Goal: Task Accomplishment & Management: Complete application form

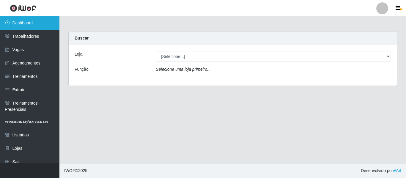
click at [29, 23] on link "Dashboard" at bounding box center [29, 22] width 59 height 13
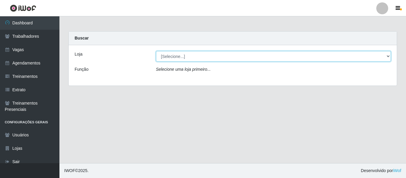
click at [193, 58] on select "[Selecione...] [GEOGRAPHIC_DATA] - Shopping [GEOGRAPHIC_DATA]" at bounding box center [273, 56] width 235 height 10
select select "424"
click at [156, 51] on select "[Selecione...] [GEOGRAPHIC_DATA] - Shopping [GEOGRAPHIC_DATA]" at bounding box center [273, 56] width 235 height 10
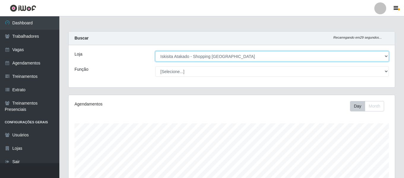
scroll to position [123, 326]
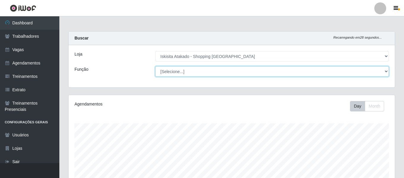
click at [383, 72] on select "[Selecione...] Auxiliar de Estacionamento Auxiliar de Estacionamento + Auxiliar…" at bounding box center [272, 71] width 234 height 10
select select "72"
click at [155, 66] on select "[Selecione...] Auxiliar de Estacionamento Auxiliar de Estacionamento + Auxiliar…" at bounding box center [272, 71] width 234 height 10
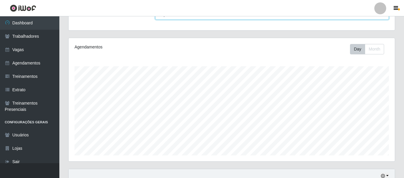
scroll to position [0, 0]
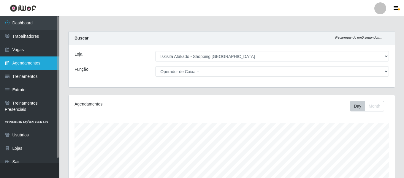
click at [28, 61] on link "Agendamentos" at bounding box center [29, 62] width 59 height 13
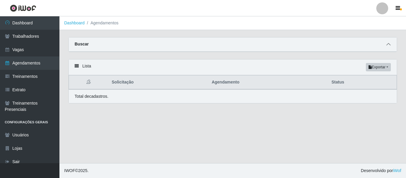
click at [393, 44] on div "Buscar" at bounding box center [233, 44] width 328 height 14
click at [387, 45] on icon at bounding box center [388, 44] width 4 height 4
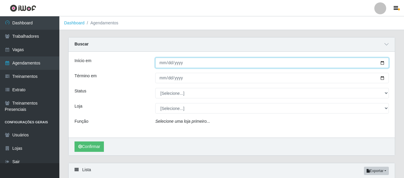
click at [384, 64] on input "Início em" at bounding box center [272, 63] width 234 height 10
type input "[DATE]"
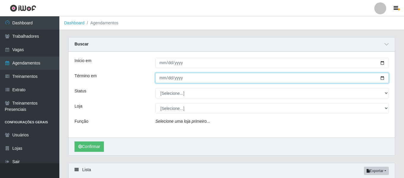
click at [379, 78] on input "Término em" at bounding box center [272, 78] width 234 height 10
click at [379, 79] on input "Término em" at bounding box center [272, 78] width 234 height 10
click at [384, 79] on input "Término em" at bounding box center [272, 78] width 234 height 10
type input "[DATE]"
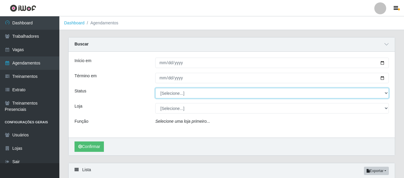
click at [229, 96] on select "[Selecione...] AGENDADO AGUARDANDO LIBERAR EM ANDAMENTO EM REVISÃO FINALIZADO C…" at bounding box center [272, 93] width 234 height 10
select select "AGENDADO"
click at [155, 88] on select "[Selecione...] AGENDADO AGUARDANDO LIBERAR EM ANDAMENTO EM REVISÃO FINALIZADO C…" at bounding box center [272, 93] width 234 height 10
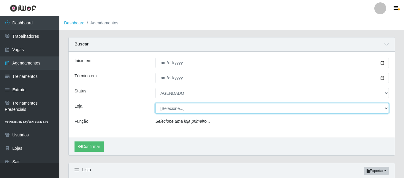
click at [198, 111] on select "[Selecione...] [GEOGRAPHIC_DATA] - Shopping [GEOGRAPHIC_DATA]" at bounding box center [272, 108] width 234 height 10
select select "424"
click at [155, 103] on select "[Selecione...] [GEOGRAPHIC_DATA] - Shopping [GEOGRAPHIC_DATA]" at bounding box center [272, 108] width 234 height 10
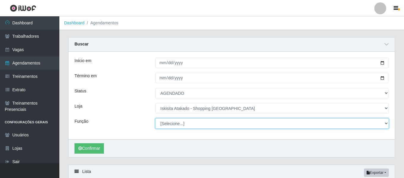
click at [209, 127] on select "[Selecione...] Auxiliar de Estacionamento Auxiliar de Estacionamento + Auxiliar…" at bounding box center [272, 123] width 234 height 10
select select "72"
click at [155, 119] on select "[Selecione...] Auxiliar de Estacionamento Auxiliar de Estacionamento + Auxiliar…" at bounding box center [272, 123] width 234 height 10
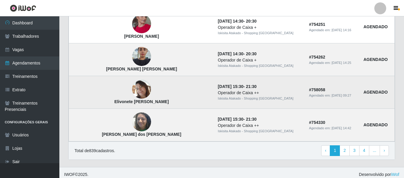
scroll to position [548, 0]
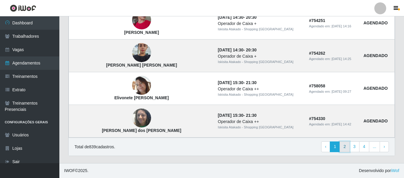
click at [348, 147] on link "2" at bounding box center [345, 146] width 10 height 11
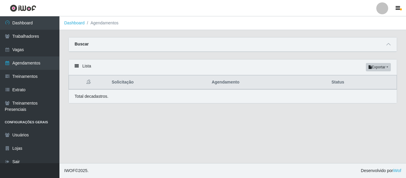
click at [311, 51] on div "Buscar" at bounding box center [233, 44] width 328 height 14
click at [331, 48] on div "Buscar" at bounding box center [233, 44] width 328 height 14
click at [386, 46] on span at bounding box center [388, 44] width 7 height 7
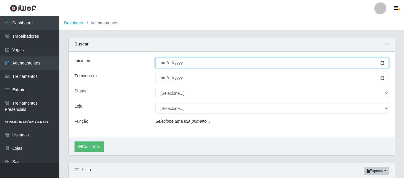
click at [382, 65] on input "Início em" at bounding box center [272, 63] width 234 height 10
type input "[DATE]"
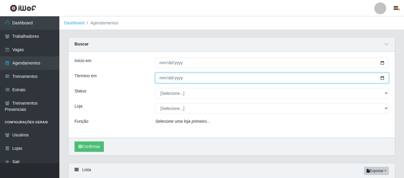
click at [385, 79] on input "Término em" at bounding box center [272, 78] width 234 height 10
click at [384, 79] on input "Término em" at bounding box center [272, 78] width 234 height 10
type input "[DATE]"
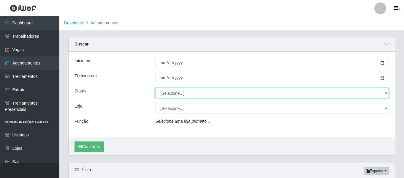
click at [247, 93] on select "[Selecione...] AGENDADO AGUARDANDO LIBERAR EM ANDAMENTO EM REVISÃO FINALIZADO C…" at bounding box center [272, 93] width 234 height 10
select select "AGENDADO"
click at [155, 88] on select "[Selecione...] AGENDADO AGUARDANDO LIBERAR EM ANDAMENTO EM REVISÃO FINALIZADO C…" at bounding box center [272, 93] width 234 height 10
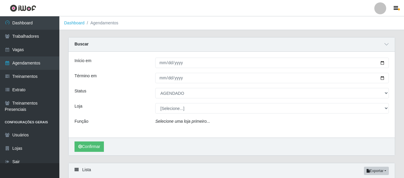
drag, startPoint x: 201, startPoint y: 102, endPoint x: 200, endPoint y: 109, distance: 6.9
click at [200, 108] on div "Início em [DATE] Término em [DATE] Status [Selecione...] AGENDADO AGUARDANDO LI…" at bounding box center [232, 95] width 326 height 86
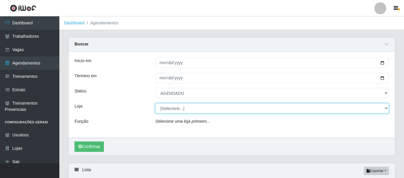
click at [200, 109] on select "[Selecione...] [GEOGRAPHIC_DATA] - Shopping [GEOGRAPHIC_DATA]" at bounding box center [272, 108] width 234 height 10
select select "424"
click at [155, 103] on select "[Selecione...] [GEOGRAPHIC_DATA] - Shopping [GEOGRAPHIC_DATA]" at bounding box center [272, 108] width 234 height 10
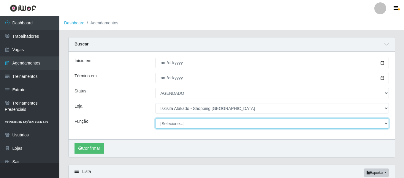
click at [215, 123] on select "[Selecione...] Auxiliar de Estacionamento Auxiliar de Estacionamento + Auxiliar…" at bounding box center [272, 123] width 234 height 10
select select "72"
click at [155, 119] on select "[Selecione...] Auxiliar de Estacionamento Auxiliar de Estacionamento + Auxiliar…" at bounding box center [272, 123] width 234 height 10
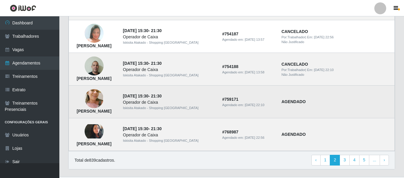
scroll to position [548, 0]
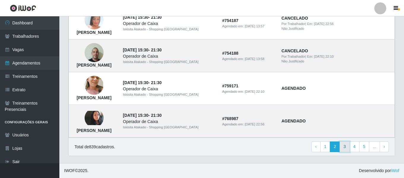
click at [348, 148] on link "3" at bounding box center [345, 146] width 10 height 11
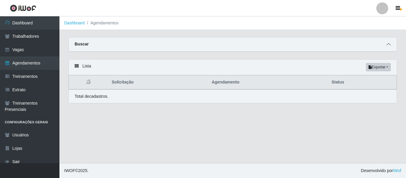
click at [388, 46] on icon at bounding box center [388, 44] width 4 height 4
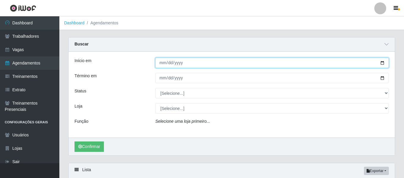
click at [383, 64] on input "Início em" at bounding box center [272, 63] width 234 height 10
type input "[DATE]"
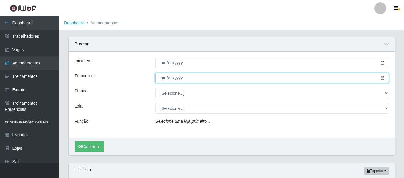
click at [384, 78] on input "Término em" at bounding box center [272, 78] width 234 height 10
type input "[DATE]"
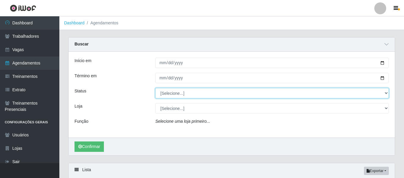
click at [386, 95] on select "[Selecione...] AGENDADO AGUARDANDO LIBERAR EM ANDAMENTO EM REVISÃO FINALIZADO C…" at bounding box center [272, 93] width 234 height 10
select select "AGENDADO"
click at [155, 88] on select "[Selecione...] AGENDADO AGUARDANDO LIBERAR EM ANDAMENTO EM REVISÃO FINALIZADO C…" at bounding box center [272, 93] width 234 height 10
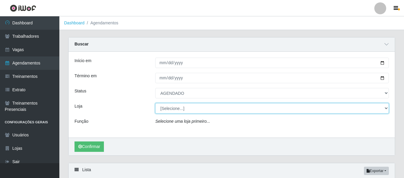
click at [186, 112] on select "[Selecione...] [GEOGRAPHIC_DATA] - Shopping [GEOGRAPHIC_DATA]" at bounding box center [272, 108] width 234 height 10
select select "424"
click at [155, 103] on select "[Selecione...] [GEOGRAPHIC_DATA] - Shopping [GEOGRAPHIC_DATA]" at bounding box center [272, 108] width 234 height 10
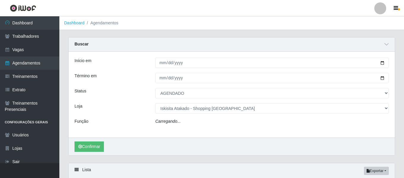
click at [190, 122] on div "Carregando..." at bounding box center [272, 122] width 243 height 9
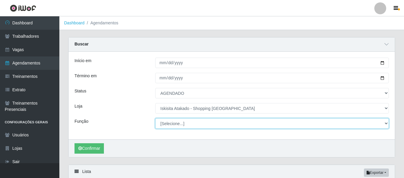
click at [197, 125] on select "[Selecione...] Auxiliar de Estacionamento Auxiliar de Estacionamento + Auxiliar…" at bounding box center [272, 123] width 234 height 10
click at [155, 119] on select "[Selecione...] Auxiliar de Estacionamento Auxiliar de Estacionamento + Auxiliar…" at bounding box center [272, 123] width 234 height 10
click at [204, 124] on select "[Selecione...] Auxiliar de Estacionamento Auxiliar de Estacionamento + Auxiliar…" at bounding box center [272, 123] width 234 height 10
select select "72"
click at [155, 119] on select "[Selecione...] Auxiliar de Estacionamento Auxiliar de Estacionamento + Auxiliar…" at bounding box center [272, 123] width 234 height 10
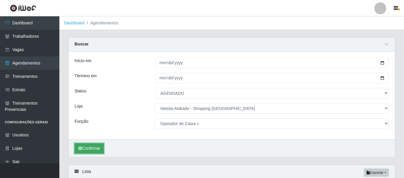
click at [84, 146] on button "Confirmar" at bounding box center [89, 148] width 29 height 10
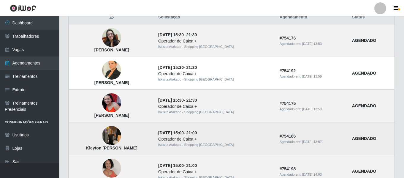
scroll to position [141, 0]
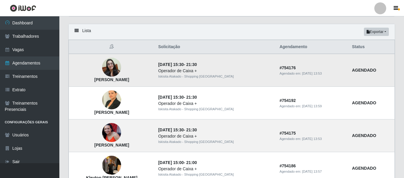
click at [121, 70] on img at bounding box center [111, 67] width 19 height 19
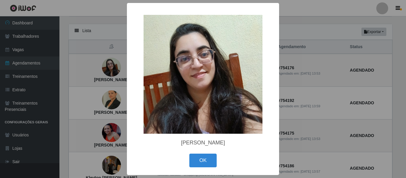
click at [354, 90] on div "× Amanda Maria Menezes Rocha da Costa OK Cancel" at bounding box center [203, 89] width 406 height 178
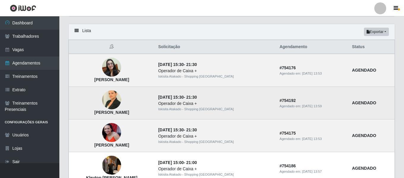
click at [121, 96] on img at bounding box center [111, 99] width 19 height 25
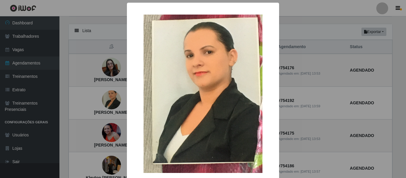
click at [322, 76] on div "× Angela petrucia Batista Ferreira OK Cancel" at bounding box center [203, 89] width 406 height 178
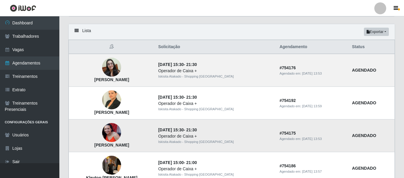
click at [136, 129] on td "Joelma Guimarães Freitas" at bounding box center [112, 135] width 86 height 33
click at [121, 132] on img at bounding box center [111, 132] width 19 height 19
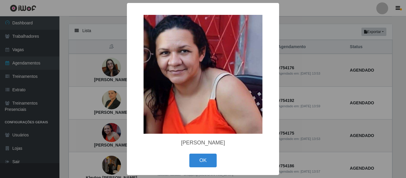
click at [309, 91] on div "× Joelma Guimarães Freitas OK Cancel" at bounding box center [203, 89] width 406 height 178
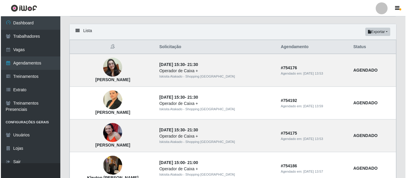
scroll to position [200, 0]
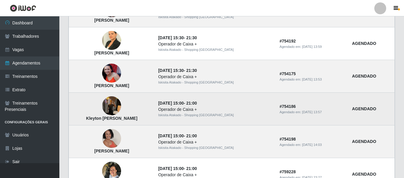
click at [121, 108] on img at bounding box center [111, 105] width 19 height 25
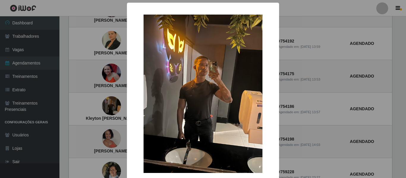
click at [311, 101] on div "× Kleyton Flávio Nascimento Costa OK Cancel" at bounding box center [203, 89] width 406 height 178
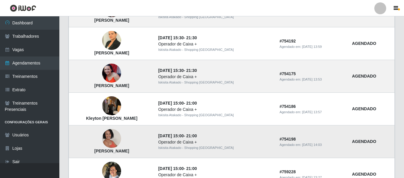
click at [121, 141] on img at bounding box center [111, 138] width 19 height 27
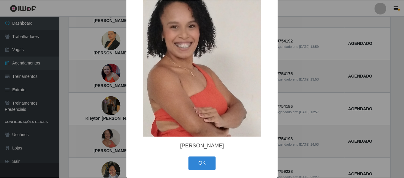
scroll to position [48, 0]
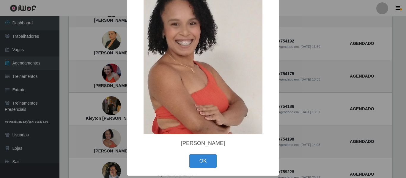
click at [312, 97] on div "× Micarla Melo de Souza Cesário OK Cancel" at bounding box center [203, 89] width 406 height 178
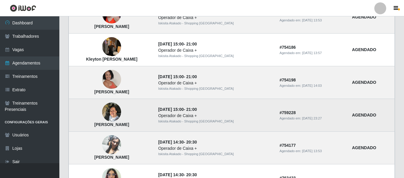
scroll to position [260, 0]
click at [121, 114] on img at bounding box center [111, 111] width 19 height 25
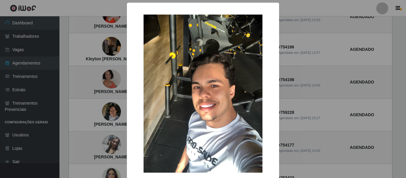
click at [320, 95] on div "× José Mateus da Silva OK Cancel" at bounding box center [203, 89] width 406 height 178
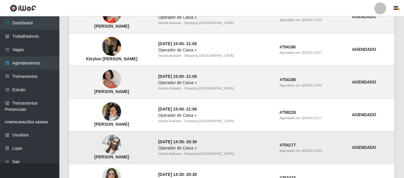
click at [121, 144] on img at bounding box center [111, 145] width 19 height 34
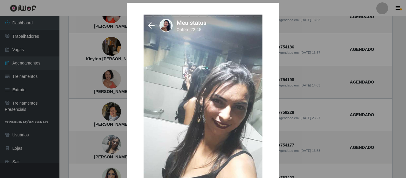
click at [318, 103] on div "× Sabrina da Silva Santos OK Cancel" at bounding box center [203, 89] width 406 height 178
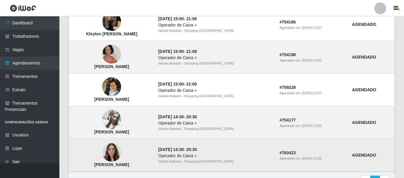
scroll to position [319, 0]
